Goal: Task Accomplishment & Management: Use online tool/utility

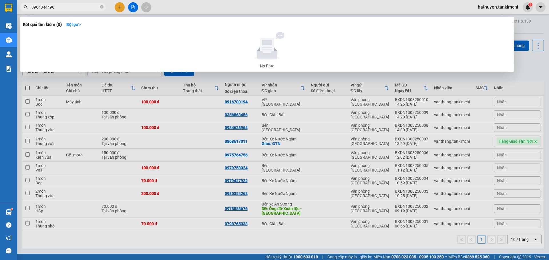
click at [58, 7] on input "0964344496" at bounding box center [64, 7] width 67 height 6
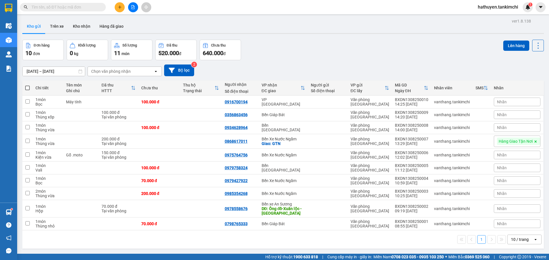
click at [132, 10] on button at bounding box center [133, 7] width 10 height 10
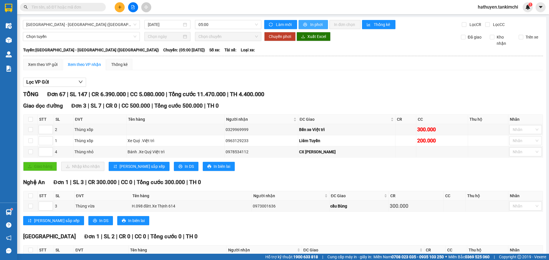
click at [311, 26] on span "In phơi" at bounding box center [316, 24] width 13 height 6
click at [65, 10] on input "text" at bounding box center [64, 7] width 67 height 6
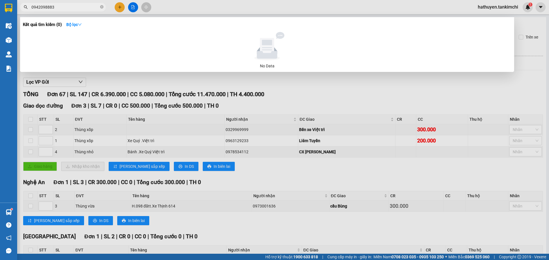
click at [63, 6] on input "0942098883" at bounding box center [64, 7] width 67 height 6
paste input "67686962"
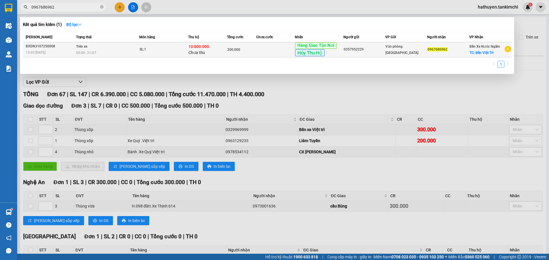
type input "0967686962"
click at [101, 52] on div "05:00 [DATE]" at bounding box center [107, 53] width 63 height 6
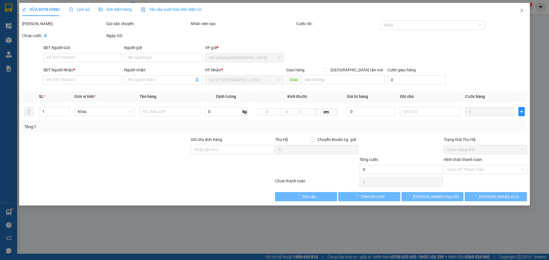
type input "0357952229"
type input "0967686962"
checkbox input "true"
type input "Bến Việt Trì"
type input "Đã Chuyển khoản"
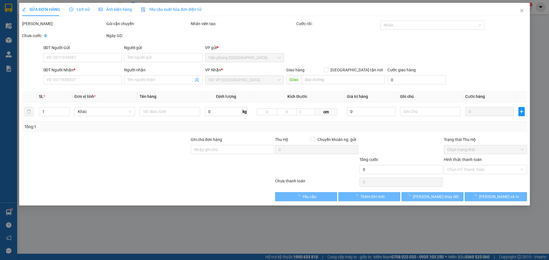
type input "10.800.000"
type input "200.000"
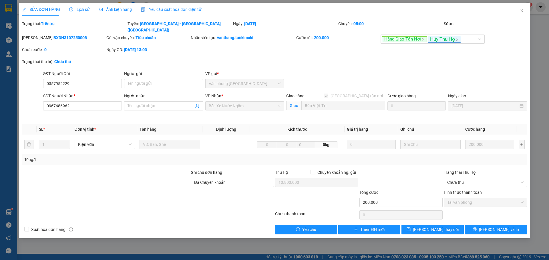
click at [86, 9] on span "Lịch sử" at bounding box center [79, 9] width 20 height 5
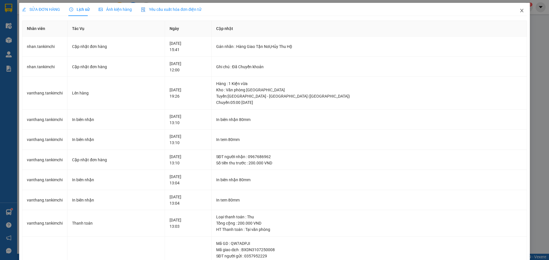
click at [519, 9] on icon "close" at bounding box center [521, 10] width 5 height 5
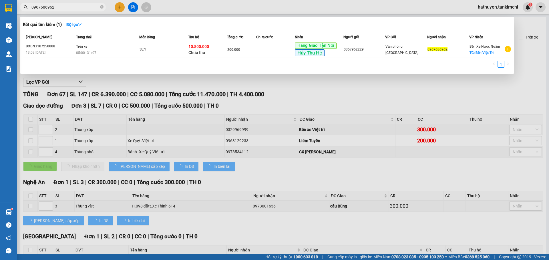
click at [50, 6] on input "0967686962" at bounding box center [64, 7] width 67 height 6
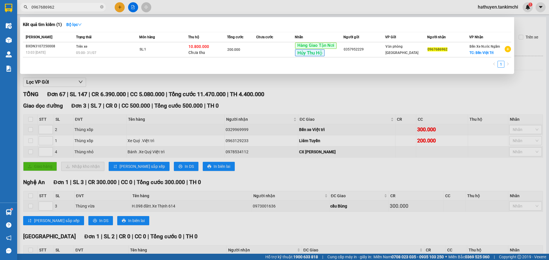
click at [54, 7] on input "0967686962" at bounding box center [64, 7] width 67 height 6
click at [59, 10] on span "0967686962" at bounding box center [63, 7] width 86 height 9
click at [60, 8] on input "0967686962" at bounding box center [64, 7] width 67 height 6
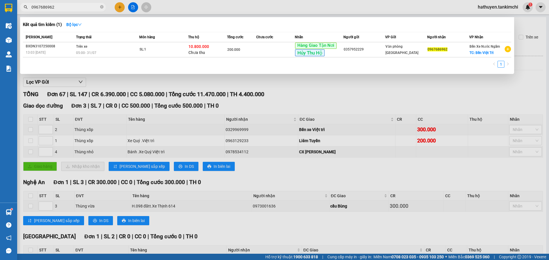
click at [60, 8] on input "0967686962" at bounding box center [64, 7] width 67 height 6
paste input "13557068"
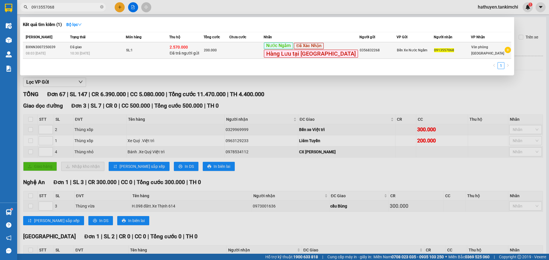
type input "0913557068"
click at [169, 55] on td "SL: 1" at bounding box center [147, 50] width 43 height 17
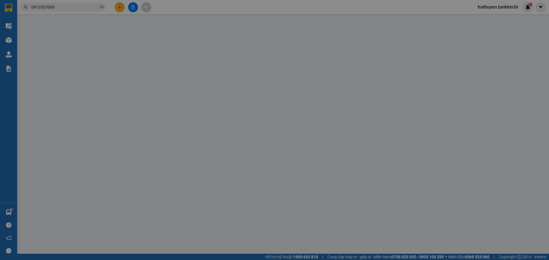
type input "0356832268"
type input "0913557068"
type input "2.570.000"
type input "200.000"
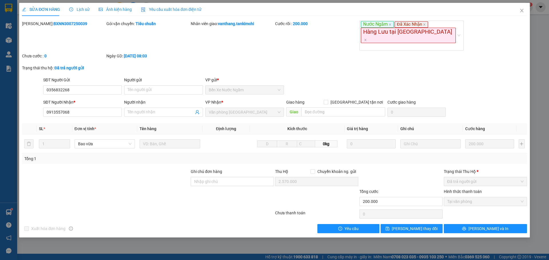
click at [78, 9] on span "Lịch sử" at bounding box center [79, 9] width 20 height 5
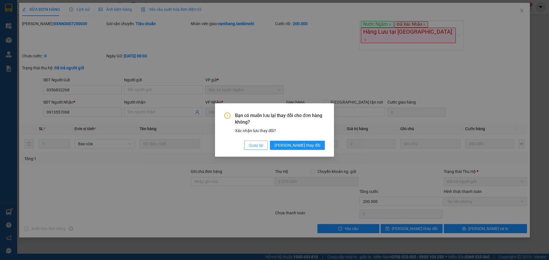
click at [263, 148] on span "Quay lại" at bounding box center [256, 145] width 14 height 6
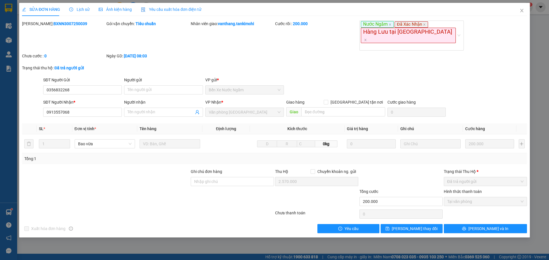
click at [118, 9] on span "Ảnh kiện hàng" at bounding box center [115, 9] width 33 height 5
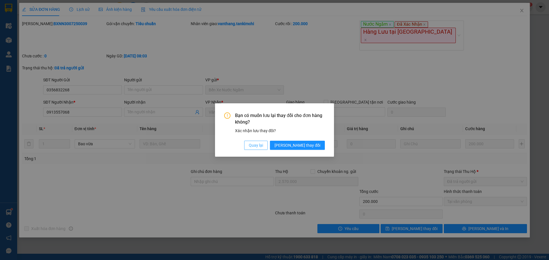
click at [263, 147] on span "Quay lại" at bounding box center [256, 145] width 14 height 6
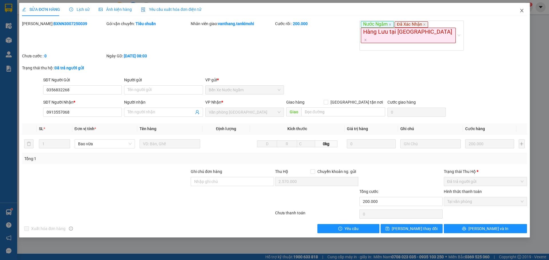
click at [523, 9] on icon "close" at bounding box center [521, 10] width 5 height 5
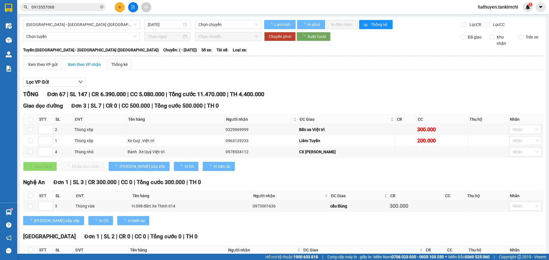
click at [61, 6] on input "0913557068" at bounding box center [64, 7] width 67 height 6
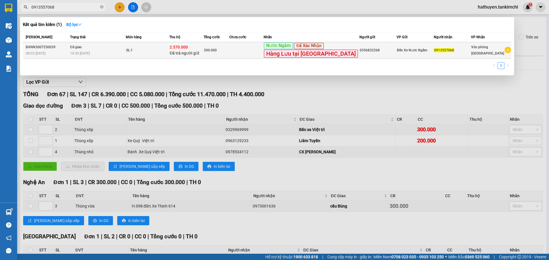
click at [83, 53] on span "10:30 [DATE]" at bounding box center [80, 53] width 20 height 4
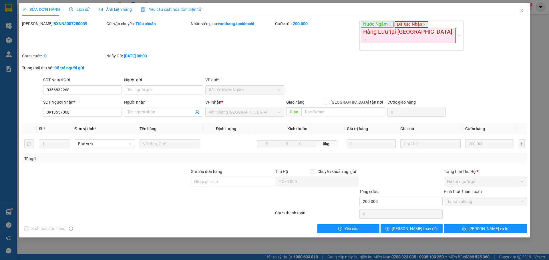
click at [83, 10] on span "Lịch sử" at bounding box center [79, 9] width 20 height 5
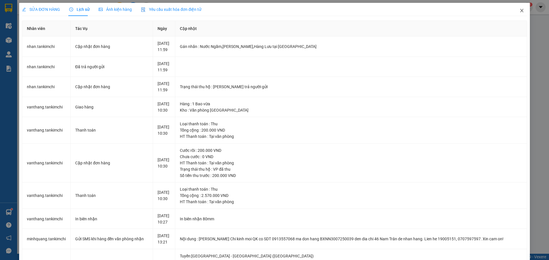
click at [519, 9] on icon "close" at bounding box center [521, 10] width 5 height 5
